Goal: Task Accomplishment & Management: Manage account settings

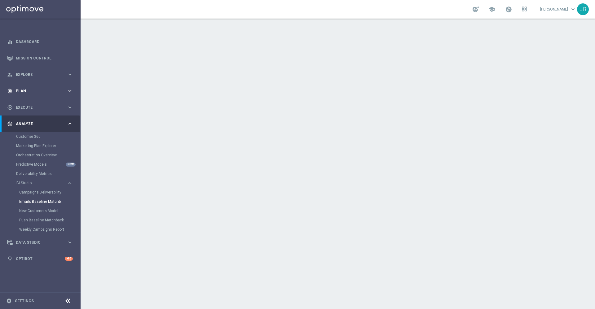
click at [38, 88] on div "gps_fixed Plan keyboard_arrow_right" at bounding box center [40, 91] width 80 height 16
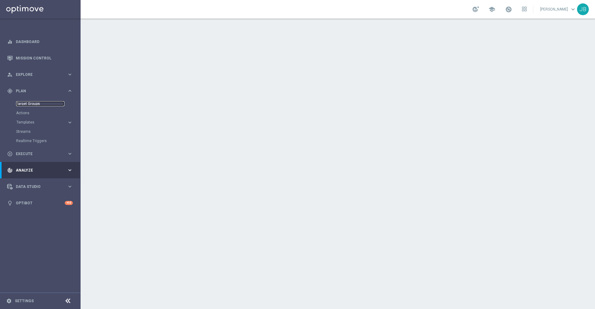
click at [37, 103] on link "Target Groups" at bounding box center [40, 103] width 48 height 5
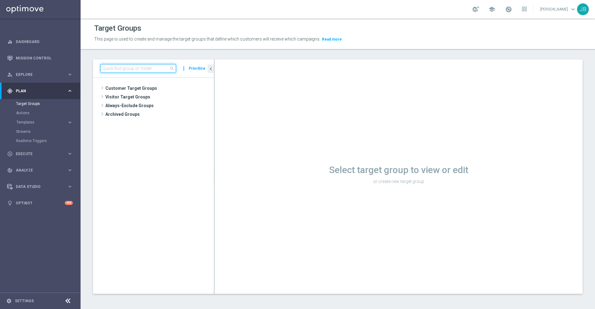
click at [139, 70] on input at bounding box center [138, 68] width 76 height 9
type input "r"
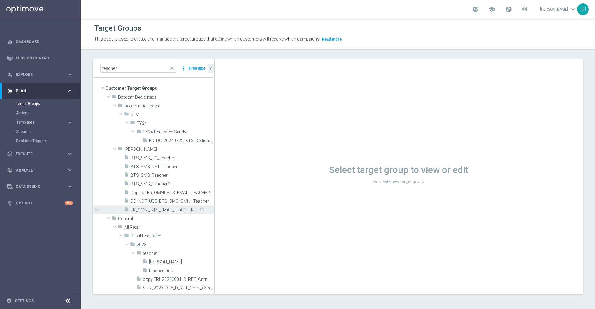
click at [164, 211] on span "ER_OMNI_BTS_EMAIL_TEACHER" at bounding box center [164, 210] width 68 height 5
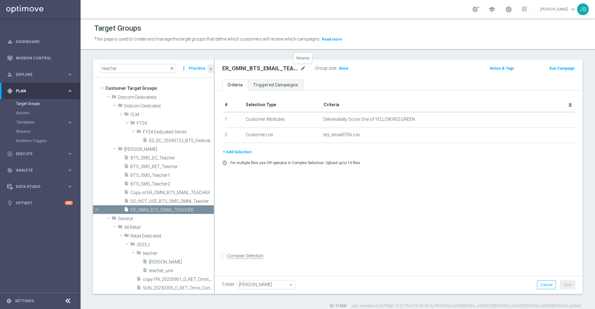
click at [304, 68] on icon "mode_edit" at bounding box center [303, 68] width 6 height 7
click at [132, 70] on input "teacher" at bounding box center [138, 68] width 76 height 9
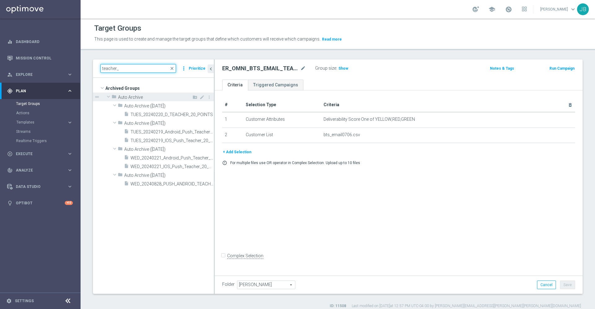
type input "teacher"
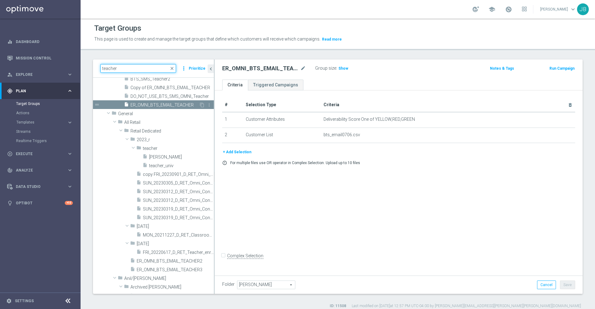
scroll to position [158, 0]
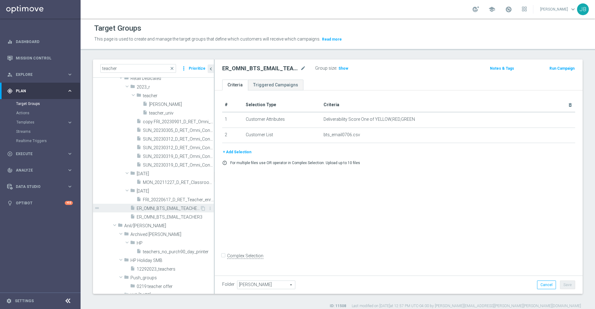
click at [166, 210] on span "ER_OMNI_BTS_EMAIL_TEACHER2" at bounding box center [168, 208] width 63 height 5
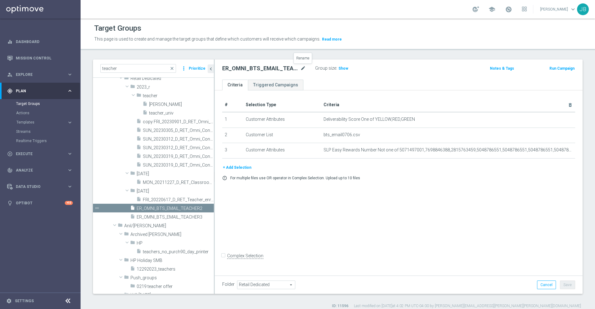
click at [304, 69] on icon "mode_edit" at bounding box center [303, 68] width 6 height 7
click at [174, 217] on span "ER_OMNI_BTS_EMAIL_TEACHER3" at bounding box center [168, 217] width 63 height 5
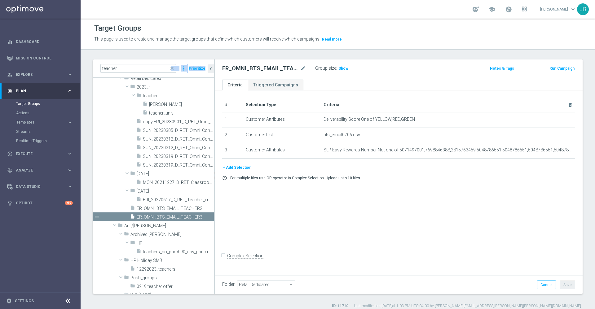
drag, startPoint x: 173, startPoint y: 68, endPoint x: 106, endPoint y: 141, distance: 98.9
click at [106, 141] on div "teacher close more_vert Prioritize Customer Target Groups library_add create_ne…" at bounding box center [153, 176] width 121 height 234
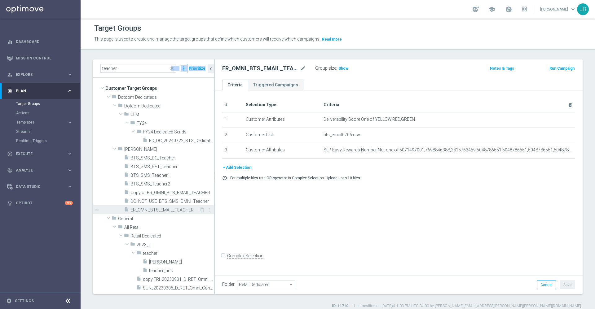
click at [162, 211] on span "ER_OMNI_BTS_EMAIL_TEACHER" at bounding box center [164, 210] width 68 height 5
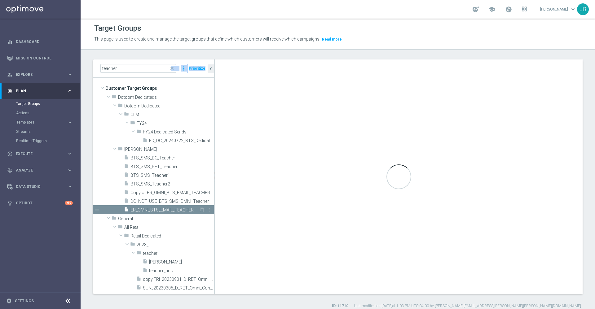
type input "[PERSON_NAME]"
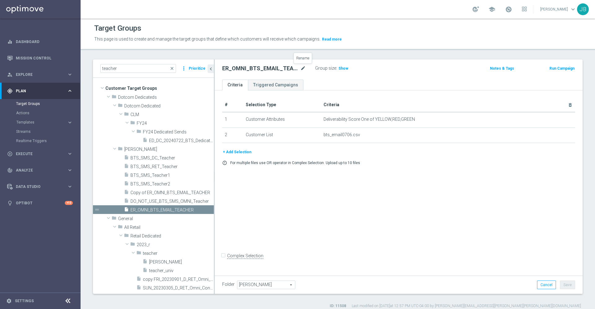
click at [303, 70] on icon "mode_edit" at bounding box center [303, 68] width 6 height 7
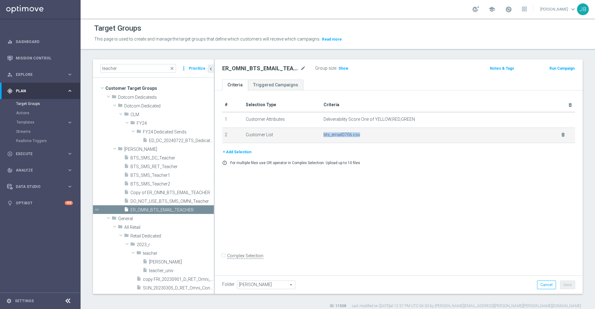
drag, startPoint x: 321, startPoint y: 134, endPoint x: 357, endPoint y: 134, distance: 35.9
click at [357, 134] on td "bts_email0706.csv delete_forever" at bounding box center [448, 135] width 254 height 15
copy span "bts_email0706.csv"
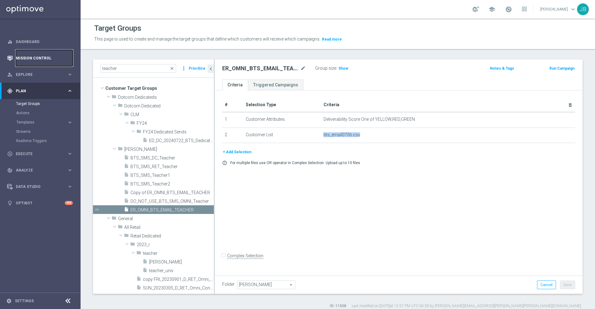
click at [49, 53] on link "Mission Control" at bounding box center [44, 58] width 57 height 16
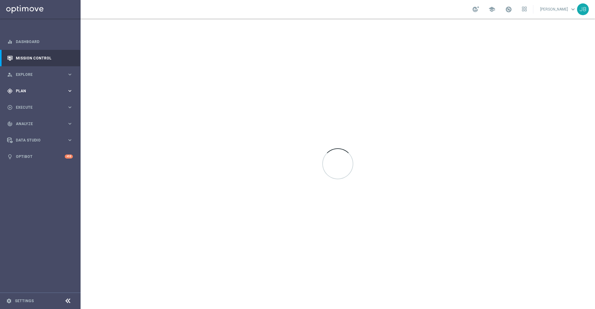
click at [38, 94] on div "gps_fixed Plan keyboard_arrow_right" at bounding box center [40, 91] width 80 height 16
click at [37, 106] on link "Target Groups" at bounding box center [40, 103] width 48 height 5
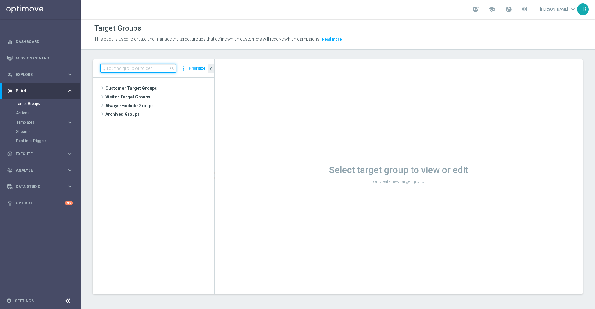
click at [131, 66] on input at bounding box center [138, 68] width 76 height 9
click at [134, 86] on span "Customer Target Groups" at bounding box center [152, 88] width 94 height 9
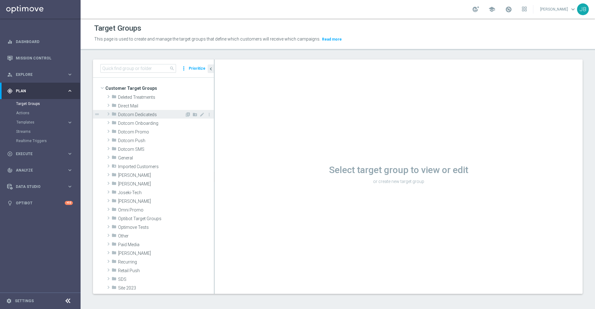
click at [136, 114] on span "Dotcom Dedicateds" at bounding box center [151, 114] width 67 height 5
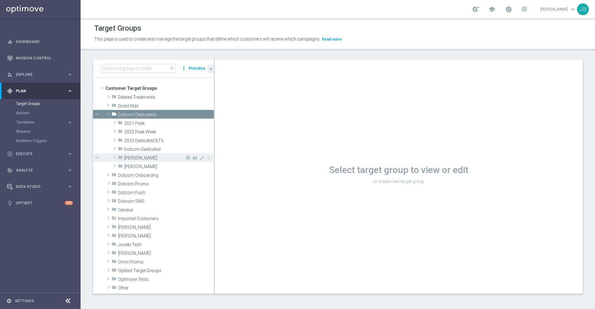
click at [138, 159] on span "[PERSON_NAME]" at bounding box center [154, 158] width 60 height 5
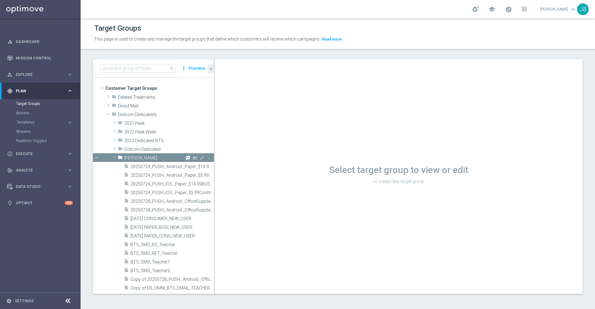
click at [185, 158] on icon "library_add" at bounding box center [187, 158] width 5 height 5
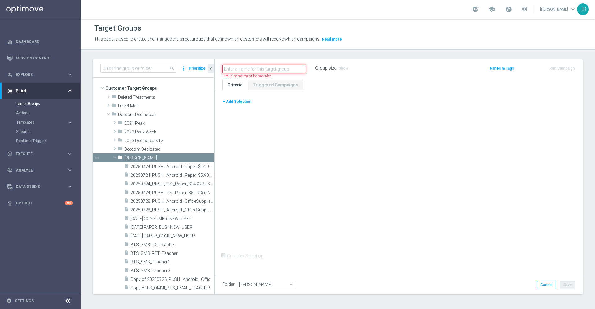
click at [233, 70] on input "text" at bounding box center [264, 69] width 84 height 9
paste input "ED_DC_20250905_9/5 Verizon Email - BOS/ [GEOGRAPHIC_DATA]/ PHX Markets"
drag, startPoint x: 235, startPoint y: 69, endPoint x: 219, endPoint y: 69, distance: 15.5
click at [219, 69] on div "ED_DC_20250905_9/5 Verizon Email - BOS/ [GEOGRAPHIC_DATA]/ PHX Markets" at bounding box center [263, 69] width 93 height 9
click at [237, 67] on input "ED_DC_20250905_9/5 Verizon Email - BOS/ [GEOGRAPHIC_DATA]/ PHX Markets" at bounding box center [264, 69] width 84 height 9
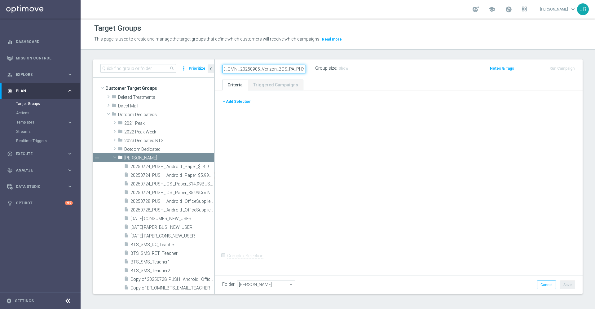
scroll to position [0, 2]
type input "ED_OMNI_20250905_Verizon_BOS_PA_PHX"
click at [322, 140] on div "+ Add Selection Complex Selection Invalid Expression" at bounding box center [399, 181] width 368 height 183
click at [304, 69] on icon "mode_edit" at bounding box center [303, 68] width 6 height 7
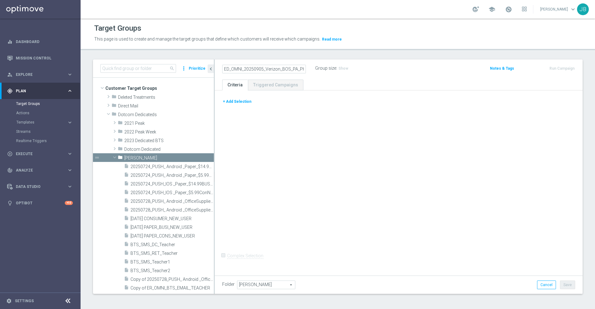
scroll to position [0, 2]
click at [312, 134] on div "+ Add Selection Complex Selection Invalid Expression" at bounding box center [399, 181] width 368 height 183
click at [242, 103] on button "+ Add Selection" at bounding box center [237, 101] width 30 height 7
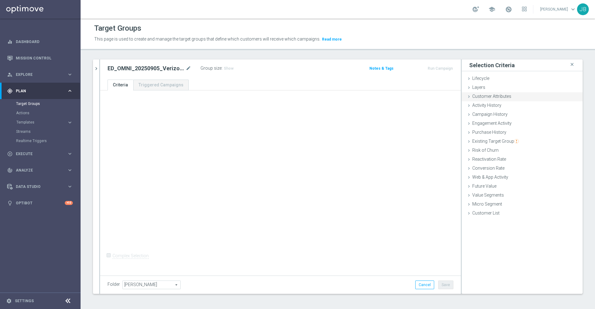
click at [490, 98] on span "Customer Attributes" at bounding box center [491, 96] width 39 height 5
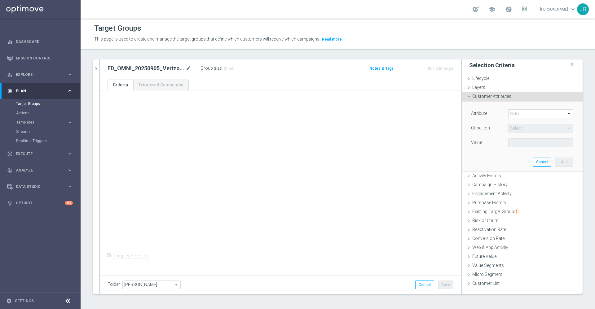
click at [508, 112] on span at bounding box center [540, 114] width 64 height 8
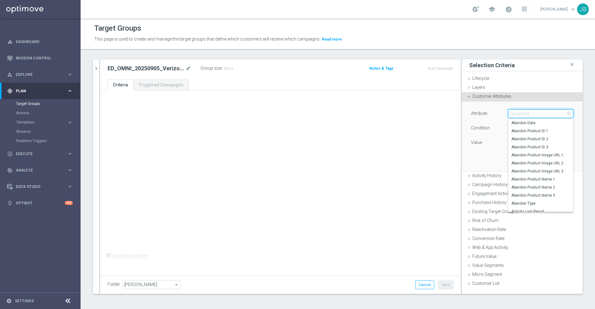
click at [508, 112] on input "search" at bounding box center [540, 113] width 65 height 9
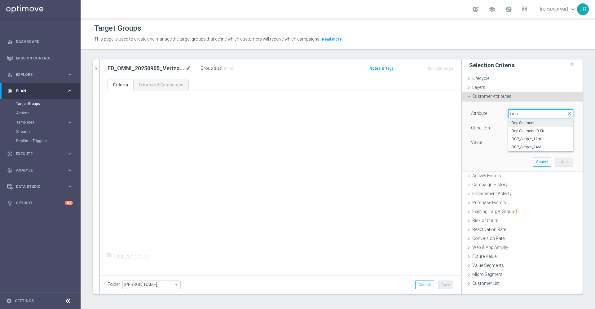
type input "ocp"
click at [519, 121] on span "Ocp Segment" at bounding box center [540, 123] width 59 height 5
type input "Ocp Segment"
click at [519, 127] on span "Equals" at bounding box center [540, 128] width 64 height 8
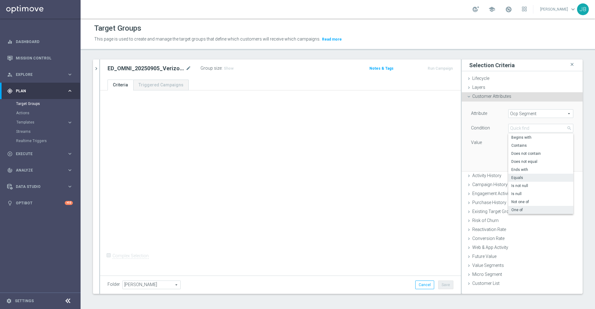
click at [516, 210] on span "One of" at bounding box center [540, 210] width 59 height 5
type input "One of"
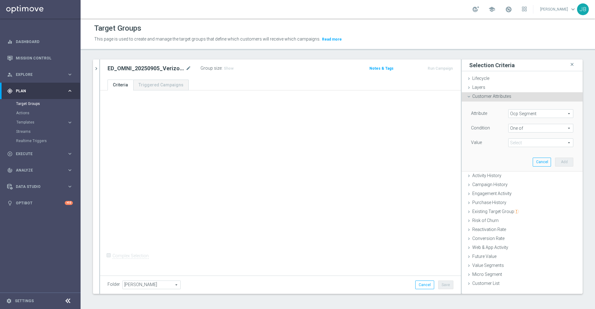
click at [522, 142] on span at bounding box center [540, 143] width 64 height 8
click at [513, 160] on input "DOTCOM" at bounding box center [515, 160] width 4 height 4
checkbox input "true"
type input "DOTCOM"
click at [517, 166] on label "OMNI" at bounding box center [545, 168] width 56 height 8
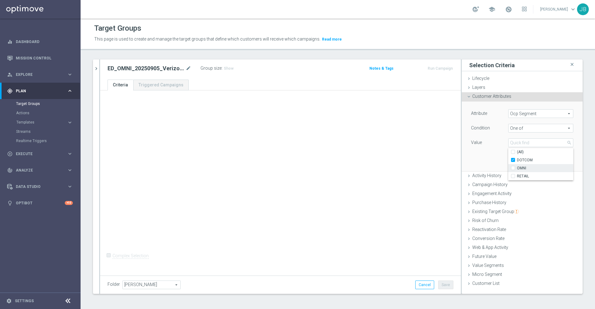
click at [513, 166] on input "OMNI" at bounding box center [515, 168] width 4 height 4
checkbox input "true"
type input "Selected 2 of 3"
click at [517, 176] on label "RETAIL" at bounding box center [545, 176] width 56 height 8
click at [513, 176] on input "RETAIL" at bounding box center [515, 176] width 4 height 4
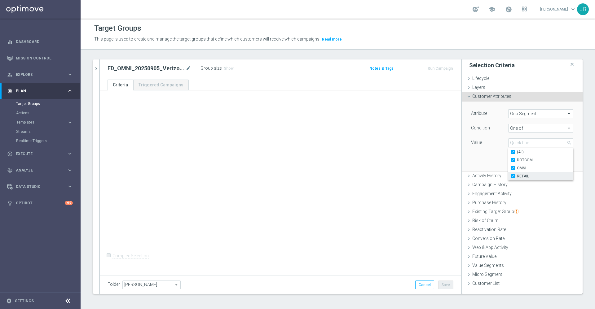
checkbox input "true"
type input "Selected 3 of 3"
checkbox input "true"
click at [480, 160] on div "Attribute Ocp Segment Ocp Segment arrow_drop_down search Condition One of One o…" at bounding box center [522, 136] width 112 height 69
click at [562, 162] on button "Add" at bounding box center [564, 162] width 18 height 9
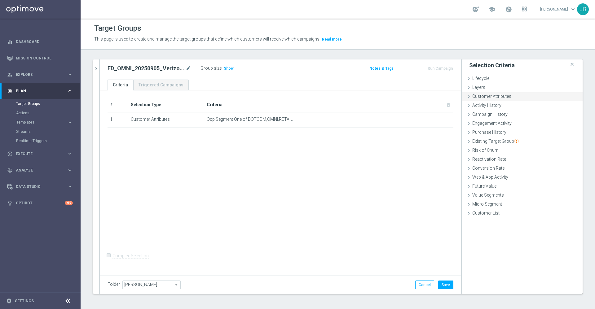
click at [508, 98] on div "Customer Attributes done selection saved" at bounding box center [522, 96] width 121 height 9
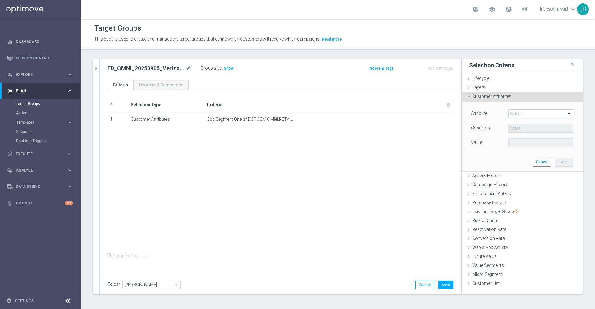
click at [520, 112] on span at bounding box center [540, 114] width 64 height 8
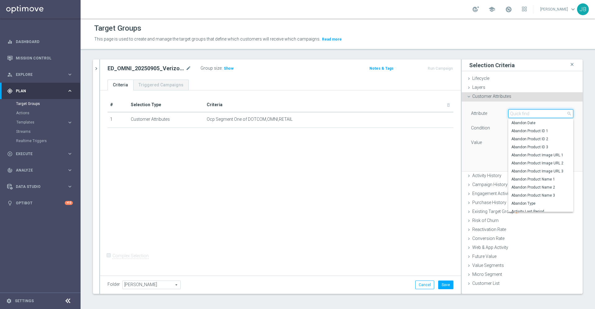
click at [520, 112] on input "search" at bounding box center [540, 113] width 65 height 9
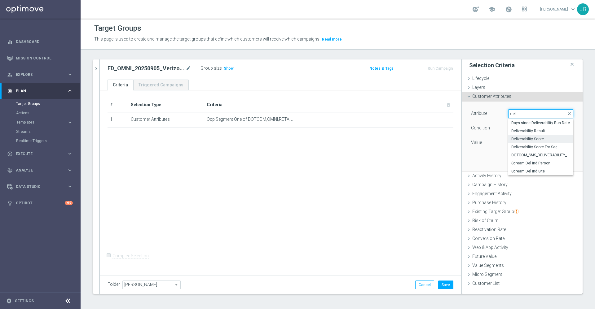
type input "del"
click at [530, 137] on span "Deliverability Score" at bounding box center [540, 139] width 59 height 5
type input "Deliverability Score"
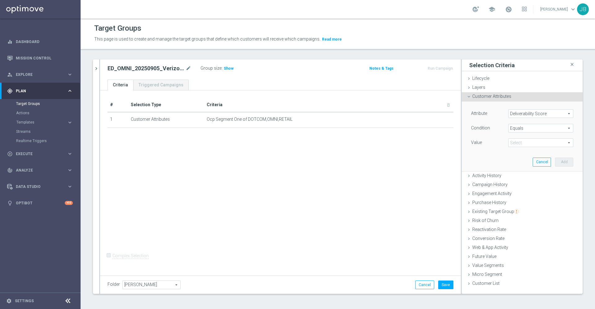
click at [520, 139] on span at bounding box center [540, 143] width 64 height 8
click at [520, 121] on div "Attribute Deliverability Score Deliverability Score arrow_drop_down search Cond…" at bounding box center [522, 128] width 102 height 39
click at [521, 125] on span "Equals" at bounding box center [540, 128] width 64 height 8
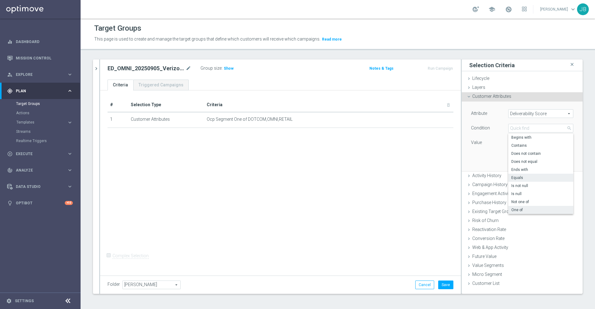
click at [509, 207] on label "One of" at bounding box center [540, 210] width 65 height 8
type input "One of"
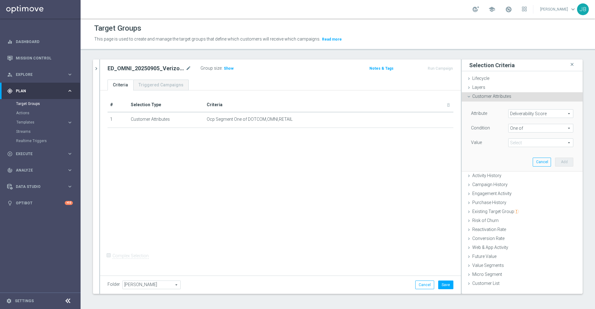
click at [522, 141] on span at bounding box center [540, 143] width 64 height 8
click at [517, 177] on label "GREEN" at bounding box center [545, 176] width 56 height 8
click at [513, 177] on input "GREEN" at bounding box center [515, 176] width 4 height 4
checkbox input "true"
type input "GREEN"
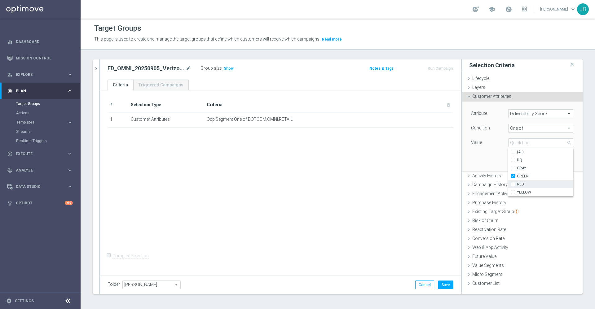
click at [517, 185] on label "RED" at bounding box center [545, 184] width 56 height 8
click at [513, 185] on input "RED" at bounding box center [515, 184] width 4 height 4
checkbox input "true"
type input "Selected 2 of 5"
click at [517, 192] on label "YELLOW" at bounding box center [545, 192] width 56 height 8
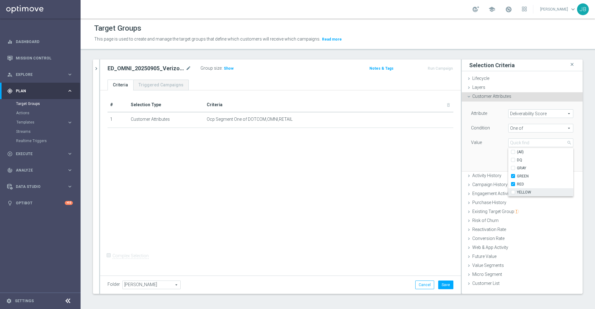
click at [513, 192] on input "YELLOW" at bounding box center [515, 193] width 4 height 4
checkbox input "true"
type input "Selected 3 of 5"
click at [480, 161] on div "Attribute Deliverability Score Deliverability Score arrow_drop_down search Cond…" at bounding box center [522, 136] width 112 height 69
click at [555, 162] on button "Add" at bounding box center [564, 162] width 18 height 9
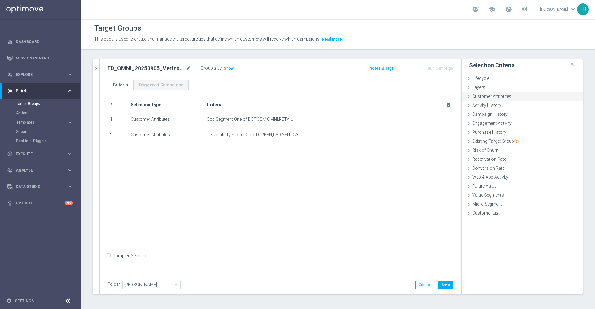
click at [485, 96] on span "Customer Attributes" at bounding box center [491, 96] width 39 height 5
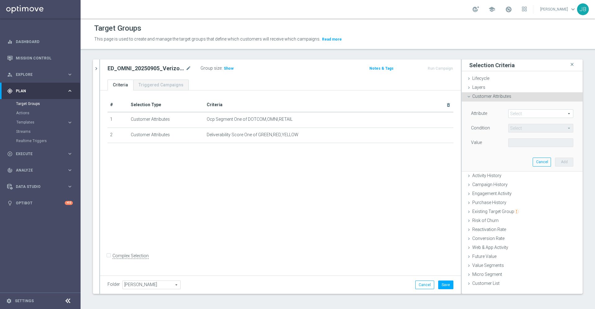
click at [510, 113] on span at bounding box center [540, 114] width 64 height 8
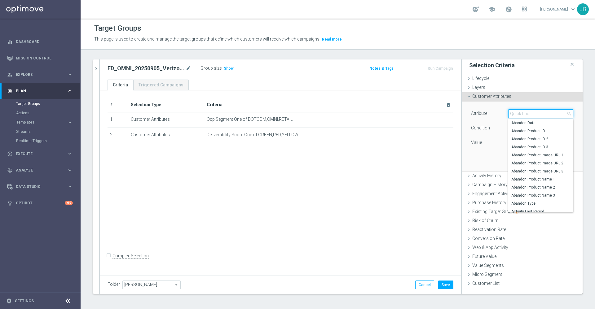
click at [510, 113] on input "search" at bounding box center [540, 113] width 65 height 9
type input "best"
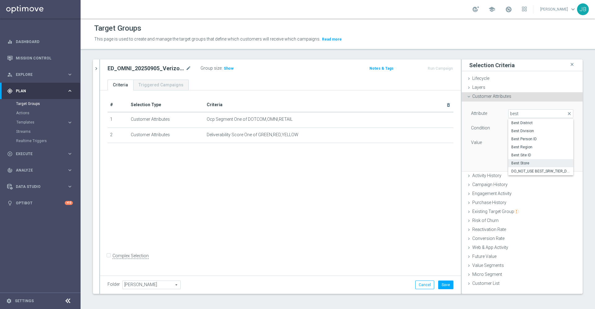
click at [525, 163] on span "Best Store" at bounding box center [540, 163] width 59 height 5
type input "Best Store"
click at [524, 128] on span "Equals" at bounding box center [540, 128] width 64 height 8
click at [511, 210] on span "One of" at bounding box center [540, 210] width 59 height 5
type input "One of"
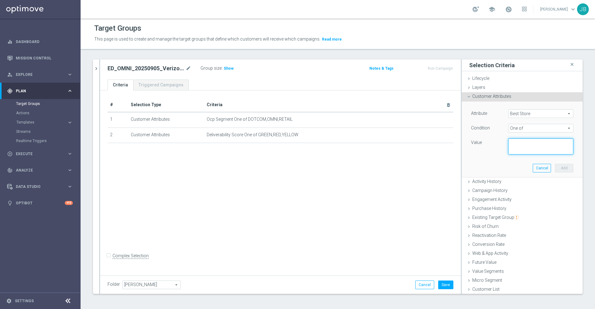
click at [513, 145] on textarea at bounding box center [540, 146] width 65 height 16
paste textarea "01395,01392,01448,01320,00715,01355,00289,00377,00263,00392,01419,00337,00329,0…"
type textarea "01395,01392,01448,01320,00715,01355,00289,00377,00263,00392,01419,00337,00329,0…"
click at [555, 171] on button "Add" at bounding box center [564, 168] width 18 height 9
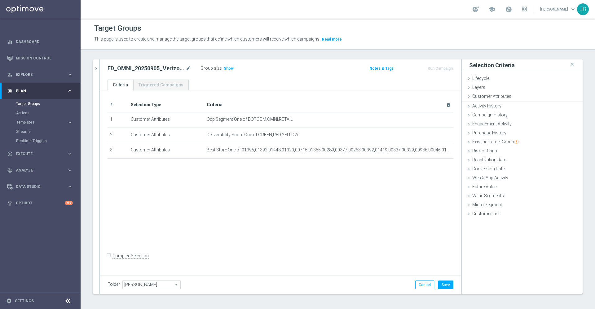
scroll to position [31, 0]
click at [438, 284] on button "Save" at bounding box center [445, 285] width 15 height 9
click at [230, 70] on span "Show" at bounding box center [229, 68] width 10 height 4
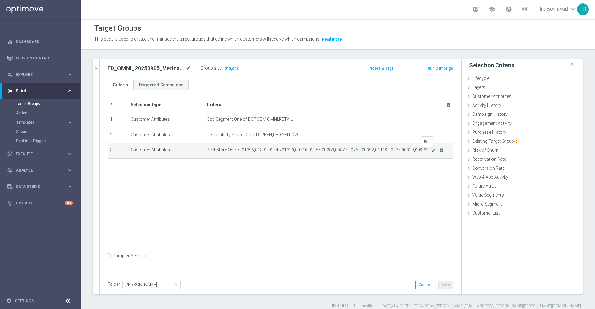
click at [431, 151] on icon "mode_edit" at bounding box center [433, 150] width 5 height 5
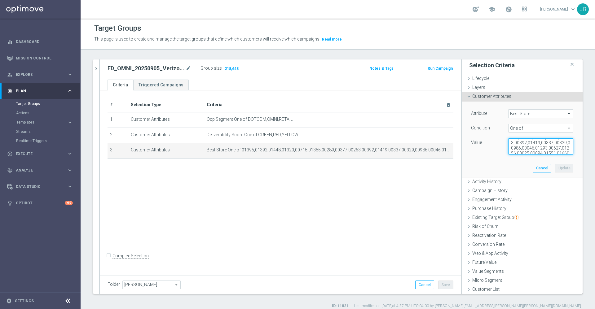
scroll to position [36, 0]
drag, startPoint x: 505, startPoint y: 144, endPoint x: 551, endPoint y: 156, distance: 47.5
click at [551, 156] on div "Attribute Best Store Best Store arrow_drop_down search Condition One of One of …" at bounding box center [522, 140] width 112 height 76
click at [384, 200] on div "# Selection Type Criteria delete_forever 1 Customer Attributes Ocp Segment One …" at bounding box center [280, 181] width 361 height 183
click at [190, 68] on icon "mode_edit" at bounding box center [189, 68] width 6 height 7
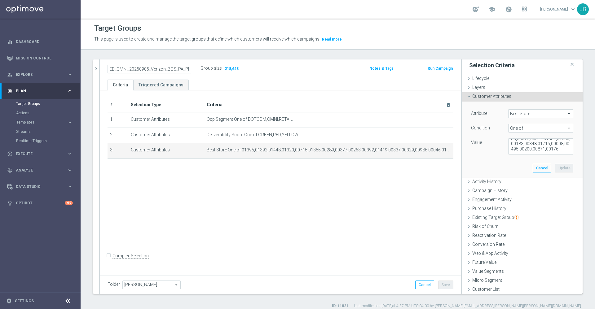
scroll to position [0, 2]
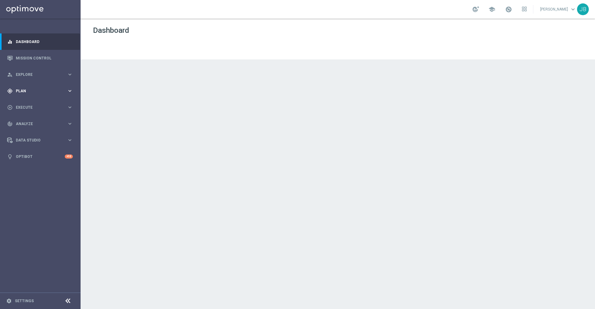
click at [29, 92] on span "Plan" at bounding box center [41, 91] width 51 height 4
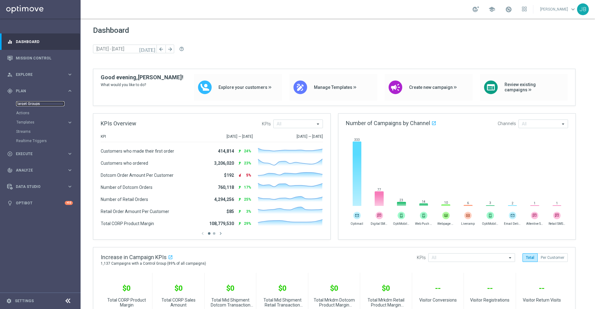
click at [39, 103] on link "Target Groups" at bounding box center [40, 103] width 48 height 5
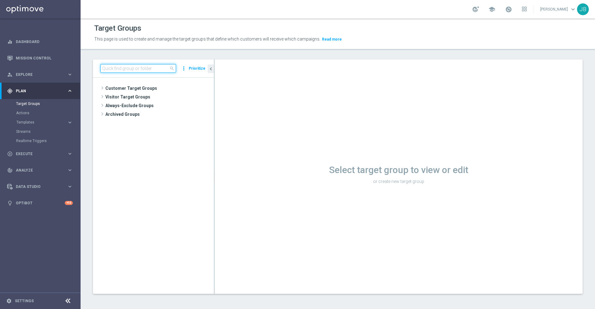
click at [129, 64] on input at bounding box center [138, 68] width 76 height 9
click at [147, 66] on input at bounding box center [138, 68] width 76 height 9
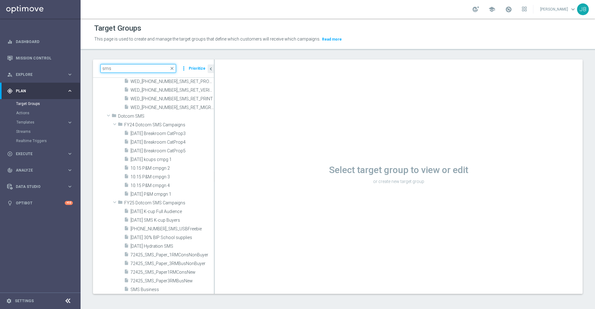
scroll to position [492, 0]
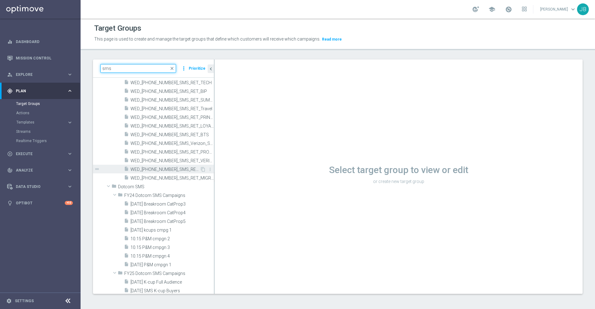
type input "sms"
click at [165, 170] on span "WED_20250903_SMS_RET_PRINT" at bounding box center [164, 169] width 69 height 5
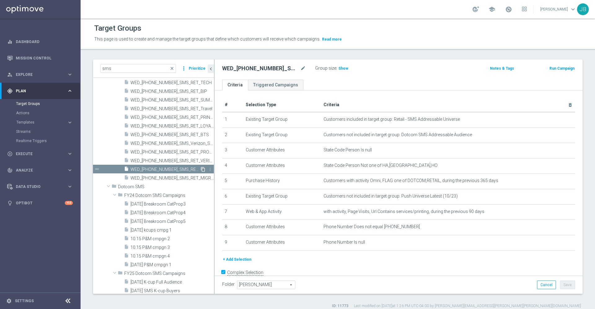
click at [200, 170] on icon "content_copy" at bounding box center [202, 169] width 5 height 5
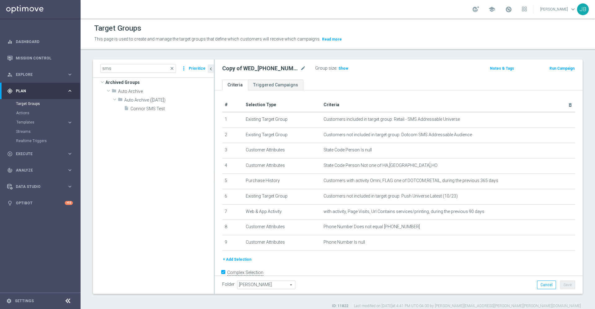
scroll to position [45, 0]
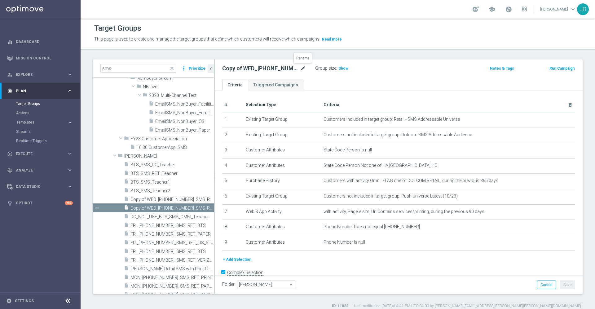
click at [304, 70] on icon "mode_edit" at bounding box center [303, 68] width 6 height 7
click at [238, 71] on input "Copy of WED_20250903_SMS_RET_PRINT" at bounding box center [264, 69] width 84 height 9
click at [254, 68] on input "WED_20250903_SMS_RET_PRINT" at bounding box center [264, 69] width 84 height 9
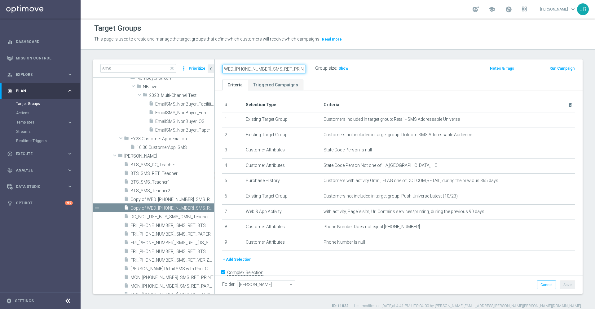
click at [292, 68] on input "WED_20250917_SMS_RET_PRINT" at bounding box center [264, 69] width 84 height 9
type input "WED_20250917_SMS_RET_PC"
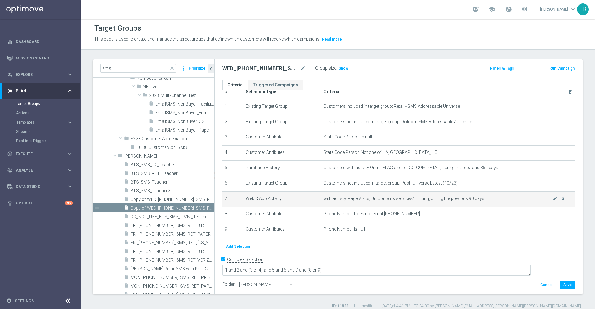
scroll to position [13, 0]
click at [553, 200] on icon "mode_edit" at bounding box center [555, 198] width 5 height 5
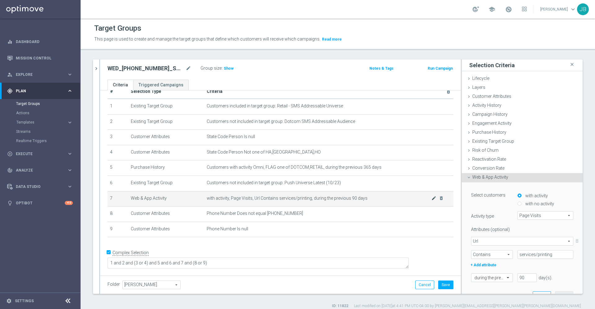
scroll to position [7, 0]
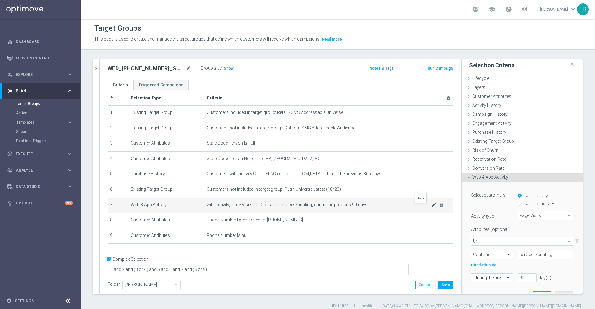
click at [431, 206] on icon "mode_edit" at bounding box center [433, 204] width 5 height 5
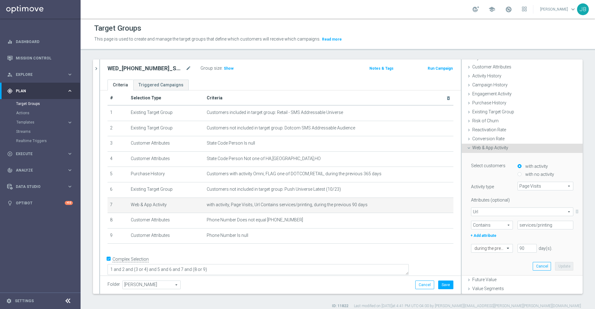
scroll to position [30, 0]
drag, startPoint x: 541, startPoint y: 225, endPoint x: 496, endPoint y: 222, distance: 45.0
click at [496, 222] on div "Contains Contains arrow_drop_down search services/printing" at bounding box center [522, 225] width 112 height 9
paste input "cat_SC3"
type input "cat_SC3"
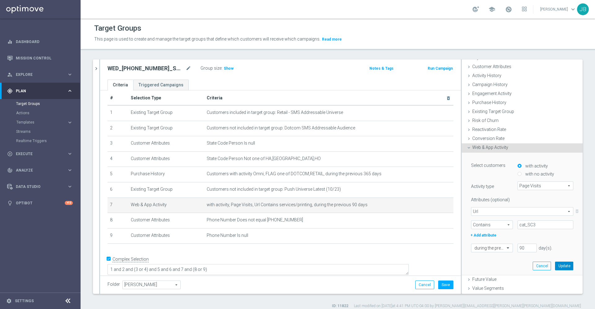
click at [557, 266] on button "Update" at bounding box center [564, 266] width 18 height 9
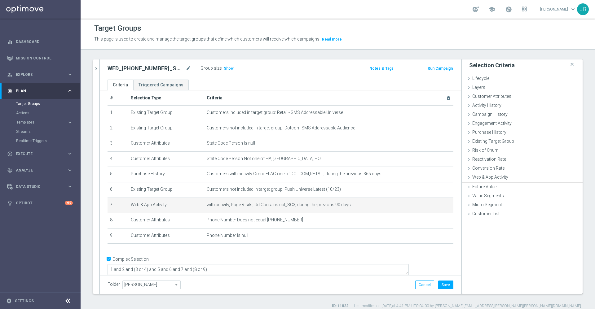
scroll to position [0, 0]
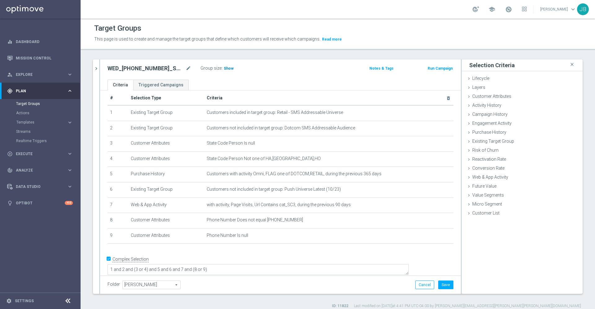
click at [227, 67] on span "Show" at bounding box center [229, 68] width 10 height 4
click at [441, 285] on button "Save" at bounding box center [445, 285] width 15 height 9
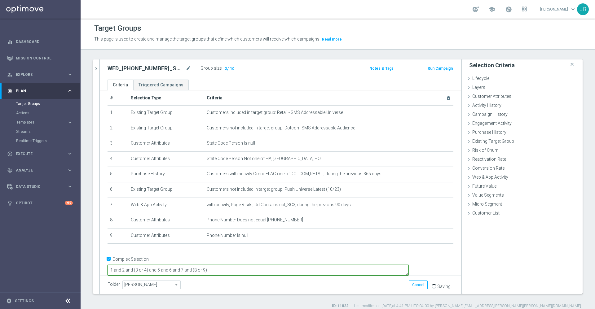
scroll to position [7, 0]
click at [258, 264] on textarea "1 and 2 and (3 or 4) and 5 and 6 and 7 and (8 or 9)" at bounding box center [257, 269] width 301 height 11
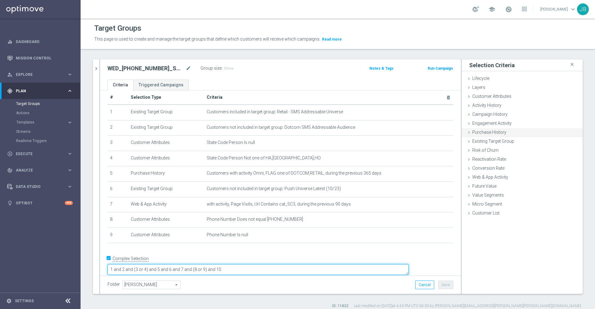
type textarea "1 and 2 and (3 or 4) and 5 and 6 and 7 and (8 or 9) and 10"
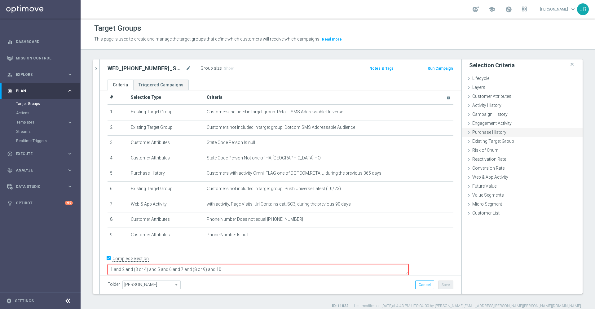
click at [497, 131] on span "Purchase History" at bounding box center [489, 132] width 34 height 5
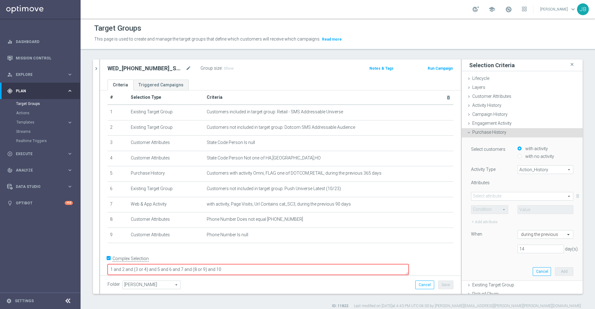
click at [517, 155] on input "with no activity" at bounding box center [519, 156] width 4 height 4
radio input "true"
click at [518, 168] on span "Action_History" at bounding box center [545, 170] width 55 height 8
click at [521, 185] on span "Omni" at bounding box center [545, 186] width 49 height 5
type input "Omni"
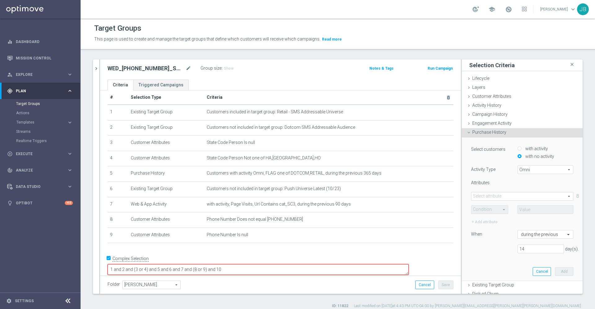
click at [503, 193] on span at bounding box center [522, 196] width 102 height 8
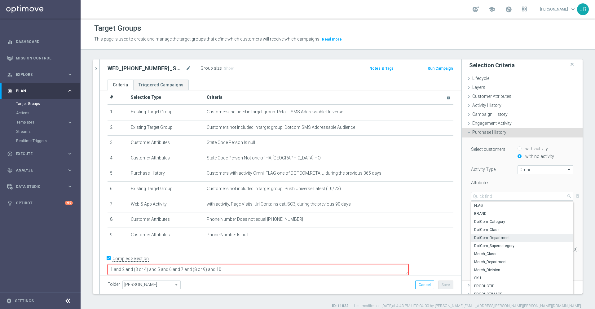
scroll to position [4, 0]
click at [488, 255] on span "Merch_Department" at bounding box center [522, 257] width 96 height 5
type input "Merch_Department"
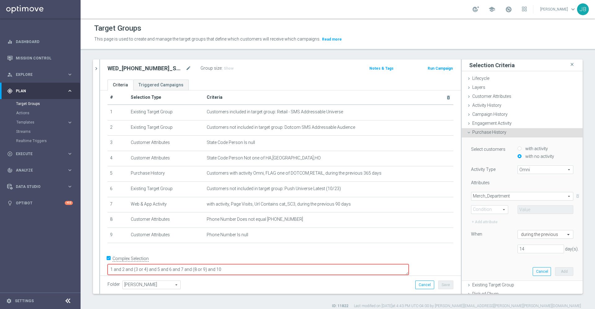
click at [485, 206] on span at bounding box center [489, 210] width 37 height 8
click at [480, 267] on span "One of" at bounding box center [489, 267] width 30 height 5
type input "One of"
click at [534, 208] on span at bounding box center [545, 210] width 55 height 8
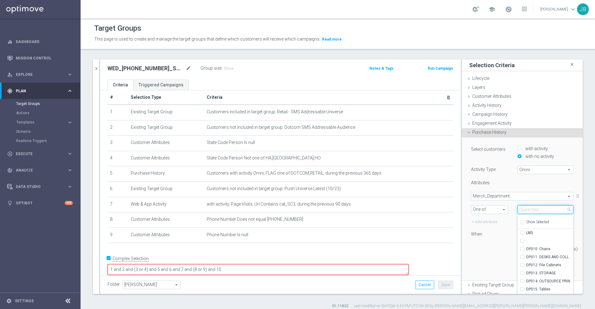
click at [534, 208] on input "search" at bounding box center [545, 209] width 56 height 9
type input "com"
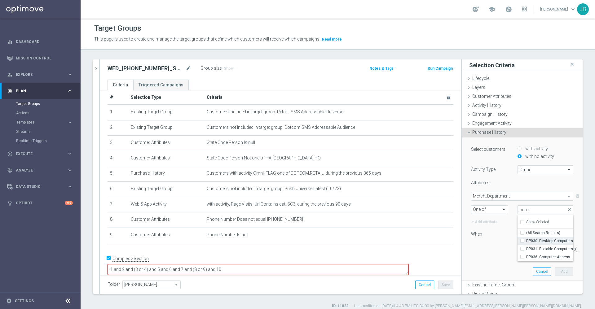
click at [541, 242] on span "DP030: Desktop Computers" at bounding box center [549, 241] width 47 height 5
click at [526, 242] on input "DP030: Desktop Computers" at bounding box center [524, 241] width 4 height 4
checkbox input "true"
type input "DP030: Desktop Computers"
click at [531, 249] on span "DP031: Portable Computers" at bounding box center [549, 249] width 47 height 5
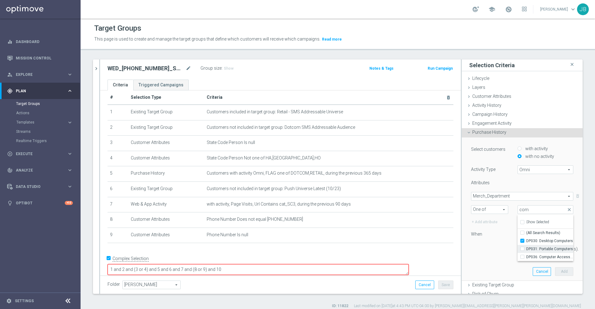
click at [526, 249] on input "DP031: Portable Computers" at bounding box center [524, 249] width 4 height 4
checkbox input "true"
type input "Selected 2 of 91"
click at [485, 263] on div "Select customers with activity with no activity Activity Type Omni Omni arrow_d…" at bounding box center [522, 209] width 112 height 143
click at [519, 251] on input "14" at bounding box center [540, 249] width 46 height 9
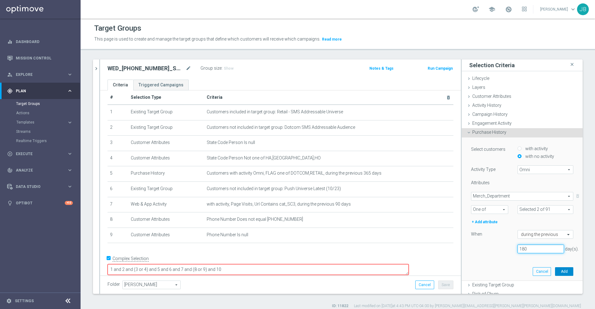
type input "180"
click at [555, 271] on button "Add" at bounding box center [564, 271] width 18 height 9
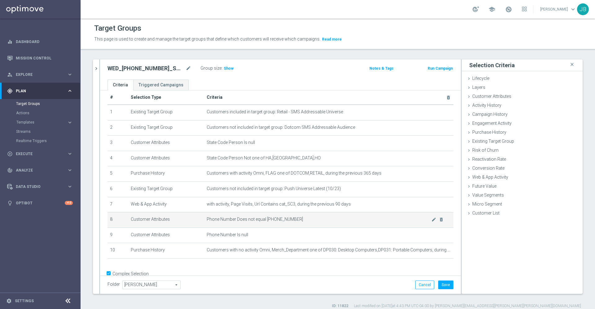
scroll to position [22, 0]
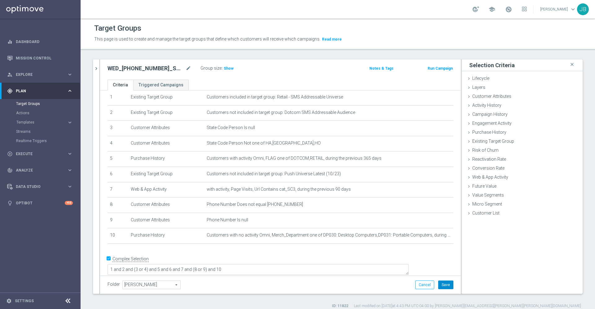
click at [438, 285] on button "Save" at bounding box center [445, 285] width 15 height 9
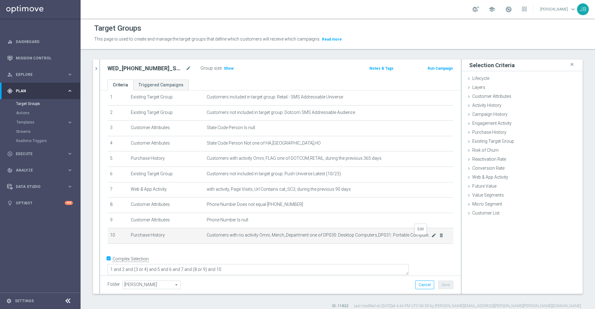
click at [431, 238] on icon "mode_edit" at bounding box center [433, 235] width 5 height 5
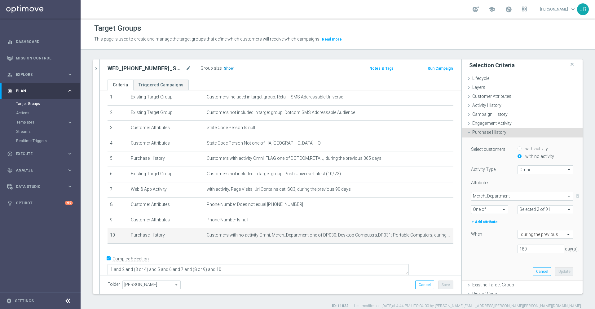
click at [230, 68] on span "Show" at bounding box center [229, 68] width 10 height 4
click at [189, 68] on icon "mode_edit" at bounding box center [189, 68] width 6 height 7
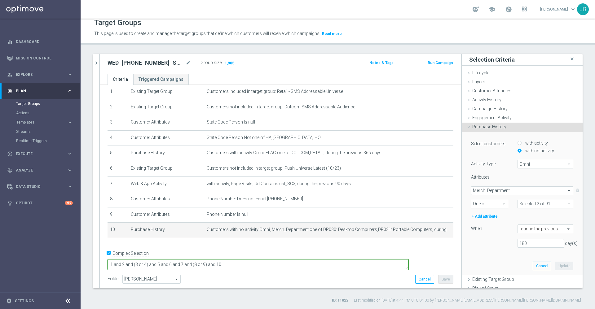
click at [271, 259] on textarea "1 and 2 and (3 or 4) and 5 and 6 and 7 and (8 or 9) and 10" at bounding box center [257, 264] width 301 height 11
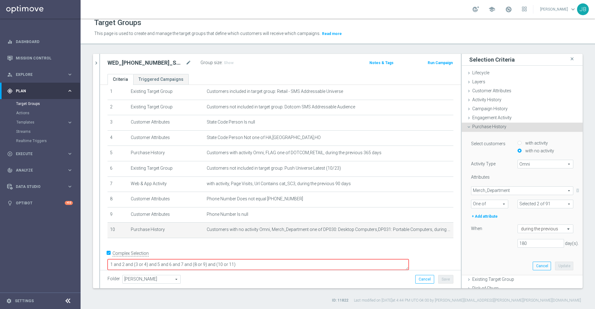
click at [267, 244] on div "# Selection Type Criteria delete_forever 1 Existing Target Group Customers incl…" at bounding box center [280, 157] width 355 height 174
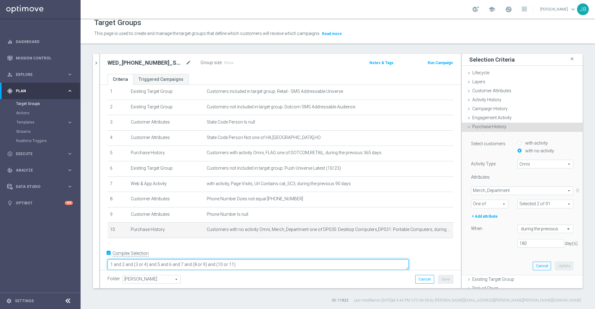
click at [271, 259] on textarea "1 and 2 and (3 or 4) and 5 and 6 and 7 and (8 or 9) and (10 or 11)" at bounding box center [257, 264] width 301 height 11
type textarea "1 and 2 and (3 or 4) and 5 and 6 and 7 and (8 or 9) and 10 and 11"
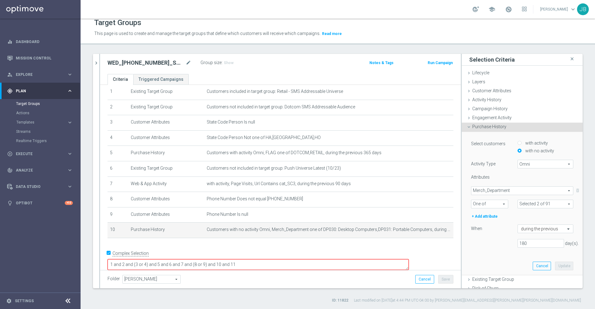
click at [269, 244] on div "# Selection Type Criteria delete_forever 1 Existing Target Group Customers incl…" at bounding box center [280, 157] width 355 height 174
click at [533, 265] on button "Cancel" at bounding box center [542, 266] width 18 height 9
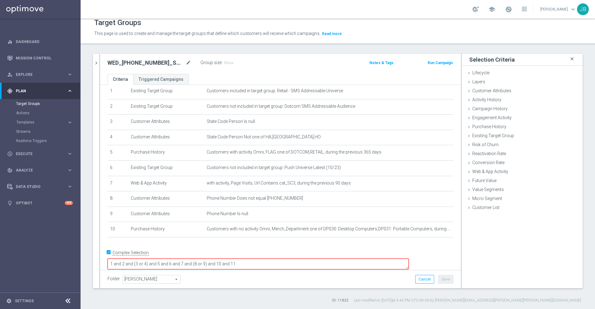
click at [569, 61] on icon "close" at bounding box center [572, 59] width 6 height 8
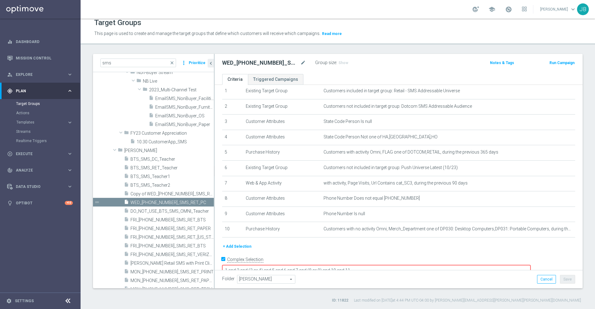
click at [234, 250] on button "+ Add Selection" at bounding box center [237, 246] width 30 height 7
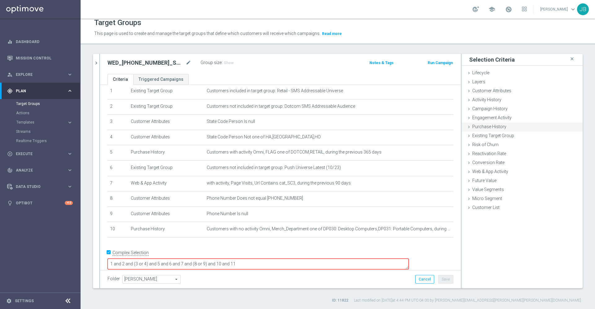
click at [493, 127] on span "Purchase History" at bounding box center [489, 126] width 34 height 5
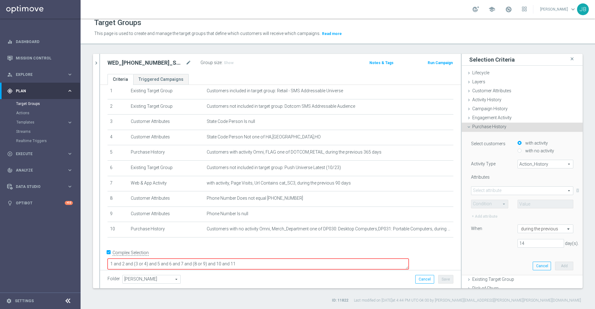
click at [517, 149] on input "with no activity" at bounding box center [519, 151] width 4 height 4
radio input "true"
click at [518, 163] on span "Action_History" at bounding box center [545, 164] width 55 height 8
click at [521, 182] on span "Omni" at bounding box center [545, 181] width 49 height 5
type input "Omni"
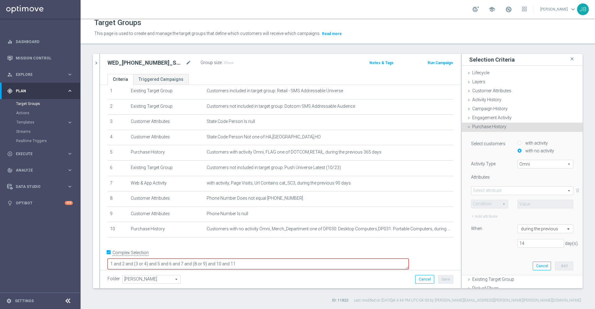
click at [504, 193] on span at bounding box center [522, 191] width 102 height 8
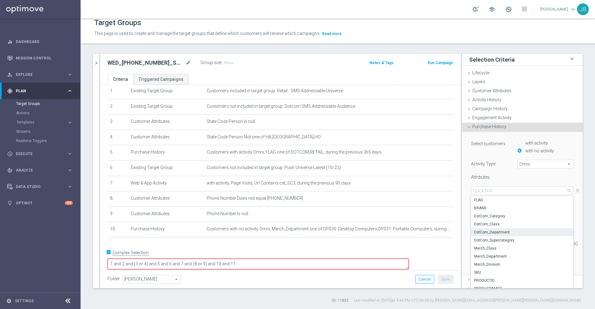
click at [492, 232] on span "DotCom_Department" at bounding box center [522, 232] width 96 height 5
type input "DotCom_Department"
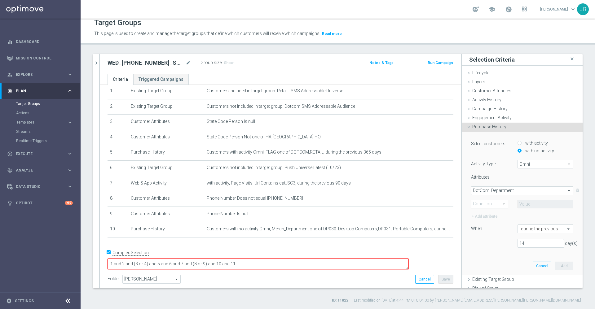
click at [494, 204] on span at bounding box center [489, 204] width 37 height 8
click at [479, 261] on span "One of" at bounding box center [489, 261] width 30 height 5
type input "One of"
click at [520, 204] on span at bounding box center [545, 204] width 55 height 8
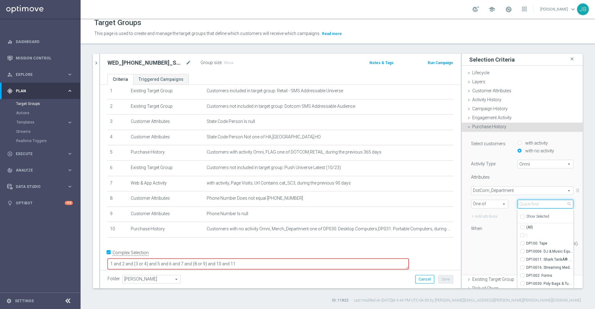
click at [520, 204] on input "search" at bounding box center [545, 204] width 56 height 9
type input "computer"
click at [498, 191] on span "DotCom_Department" at bounding box center [522, 191] width 102 height 8
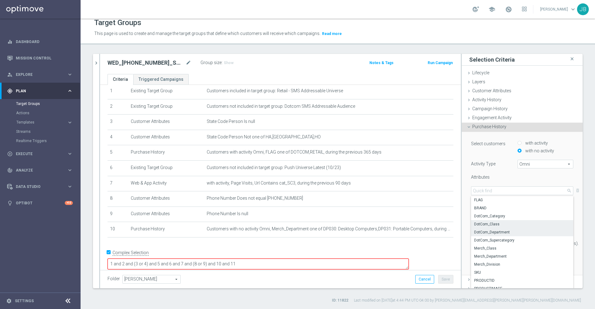
click at [490, 225] on span "DotCom_Class" at bounding box center [522, 224] width 96 height 5
type input "DotCom_Class"
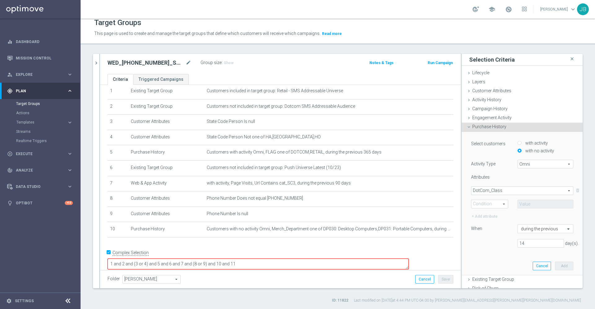
click at [489, 204] on span "One of" at bounding box center [489, 204] width 37 height 8
click at [479, 259] on span "One of" at bounding box center [489, 261] width 30 height 5
type input "One of"
click at [504, 192] on span "DotCom_Class" at bounding box center [522, 191] width 102 height 8
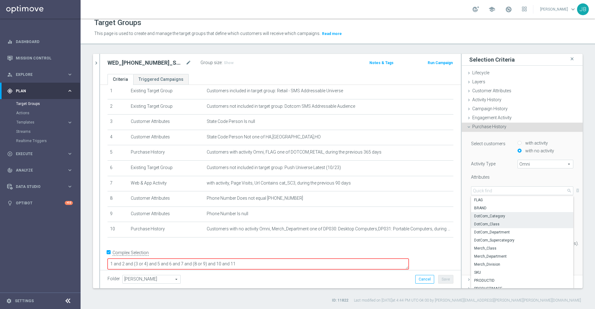
click at [485, 213] on label "DotCom_Category" at bounding box center [522, 216] width 102 height 8
type input "DotCom_Category"
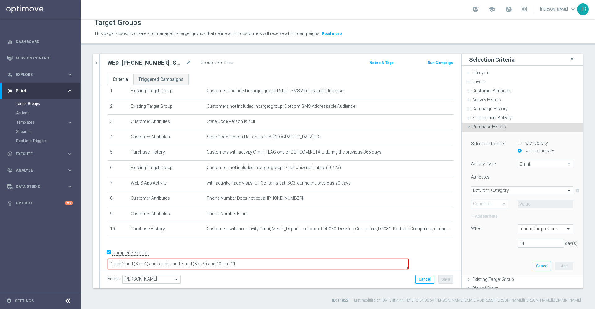
click at [481, 207] on span "One of" at bounding box center [489, 204] width 37 height 8
click at [481, 258] on label "One of" at bounding box center [489, 261] width 37 height 8
type input "One of"
click at [521, 204] on span at bounding box center [545, 204] width 55 height 8
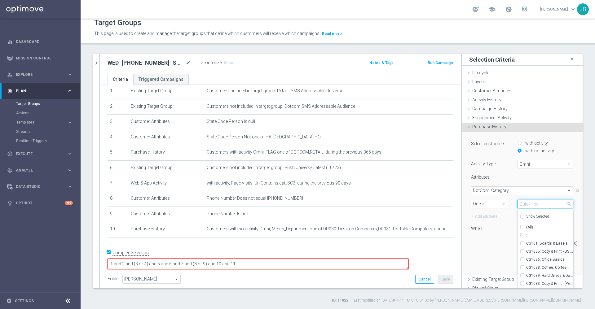
click at [521, 204] on input "search" at bounding box center [545, 204] width 56 height 9
type input "computer"
click at [531, 250] on span "CG3640: Laptop Computers" at bounding box center [549, 251] width 47 height 5
click at [526, 250] on input "CG3640: Laptop Computers" at bounding box center [524, 251] width 4 height 4
checkbox input "true"
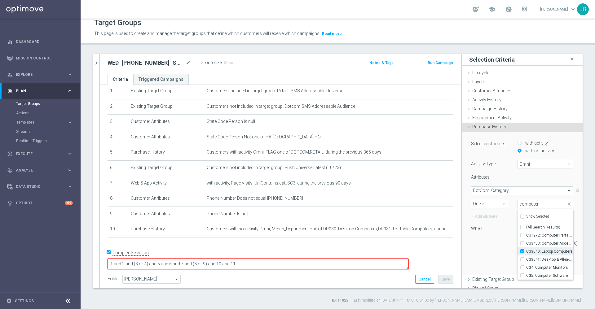
type input "CG3640: Laptop Computers"
click at [537, 257] on span "CG3641: Desktop & All-in-One Computers" at bounding box center [549, 259] width 47 height 5
click at [526, 257] on input "CG3641: Desktop & All-in-One Computers" at bounding box center [524, 259] width 4 height 4
checkbox input "true"
type input "Selected 2 of 225"
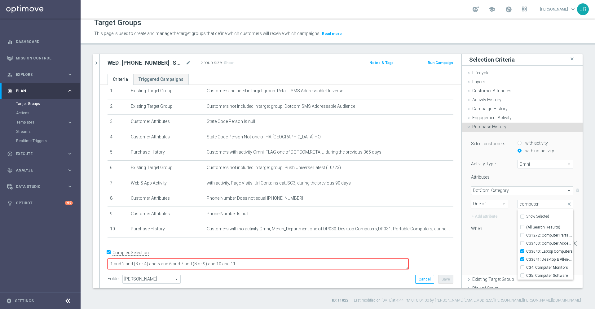
click at [491, 252] on div "Select customers with activity with no activity Activity Type Omni Omni arrow_d…" at bounding box center [522, 203] width 112 height 143
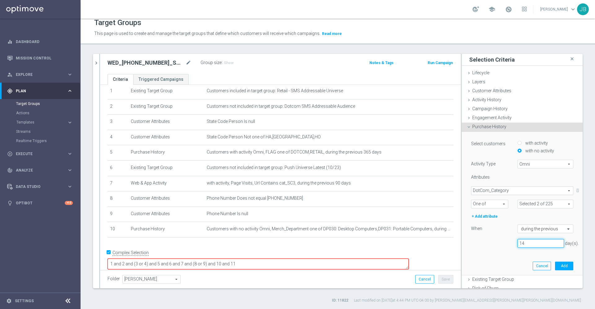
click at [523, 244] on input "14" at bounding box center [540, 243] width 46 height 9
type input "1"
type input "90"
click at [555, 265] on button "Add" at bounding box center [564, 266] width 18 height 9
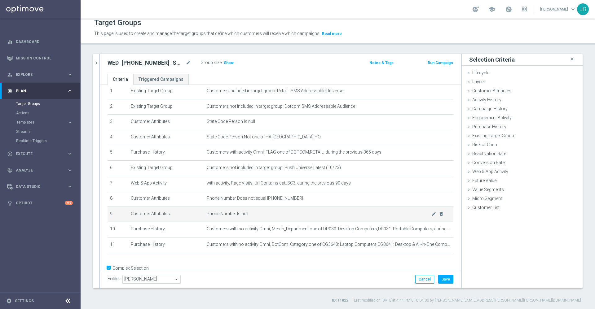
scroll to position [38, 0]
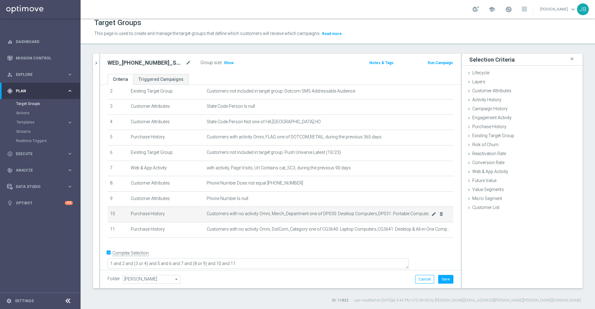
click at [431, 217] on icon "mode_edit" at bounding box center [433, 214] width 5 height 5
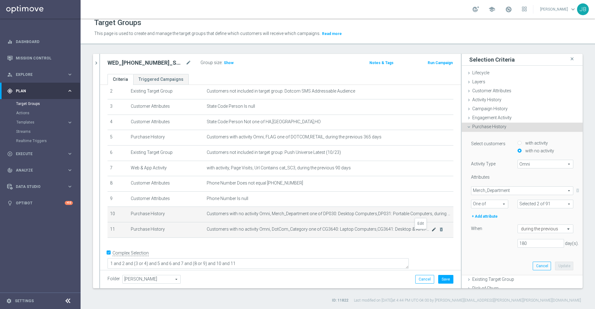
click at [431, 230] on icon "mode_edit" at bounding box center [433, 229] width 5 height 5
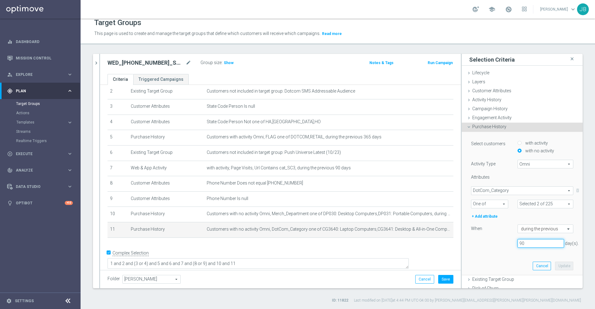
click at [522, 245] on input "90" at bounding box center [540, 243] width 46 height 9
type input "9"
type input "180"
click at [555, 265] on button "Update" at bounding box center [564, 266] width 18 height 9
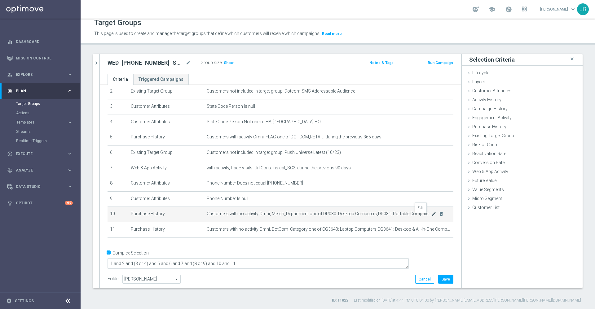
click at [431, 216] on icon "mode_edit" at bounding box center [433, 214] width 5 height 5
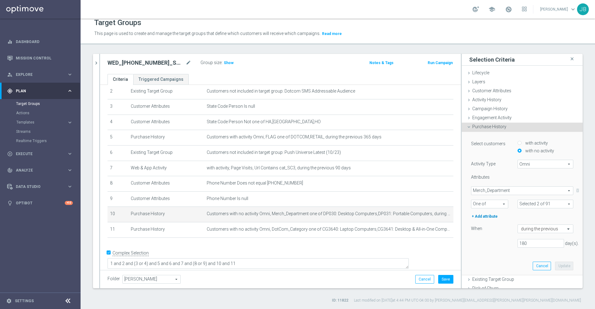
scroll to position [32, 0]
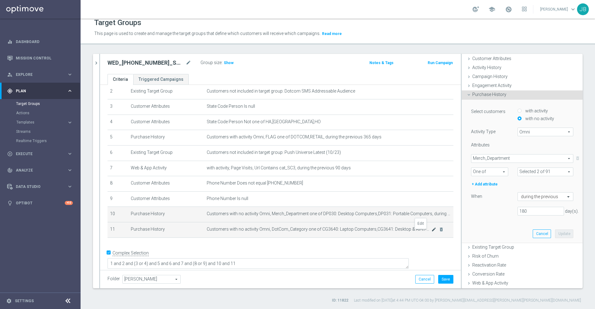
click at [431, 232] on icon "mode_edit" at bounding box center [433, 229] width 5 height 5
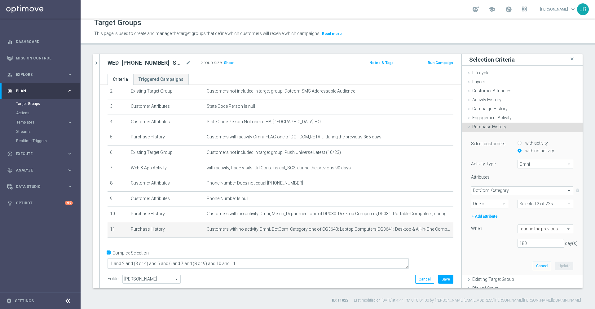
scroll to position [0, 0]
click at [440, 279] on button "Save" at bounding box center [445, 279] width 15 height 9
click at [226, 65] on h3 "Show" at bounding box center [228, 62] width 11 height 7
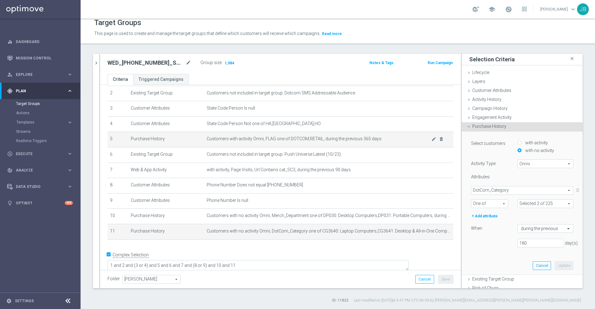
scroll to position [38, 0]
